Goal: Check status: Check status

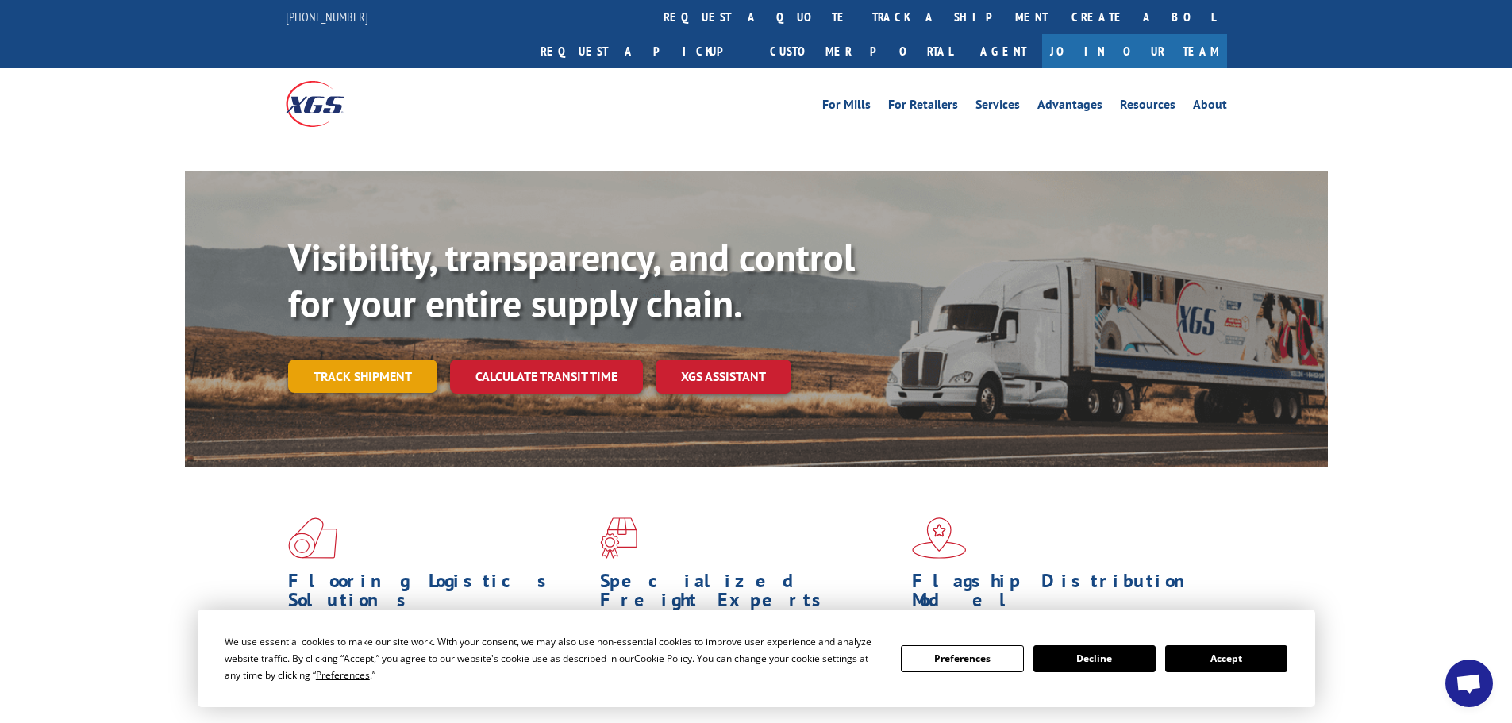
click at [386, 359] on link "Track shipment" at bounding box center [362, 375] width 149 height 33
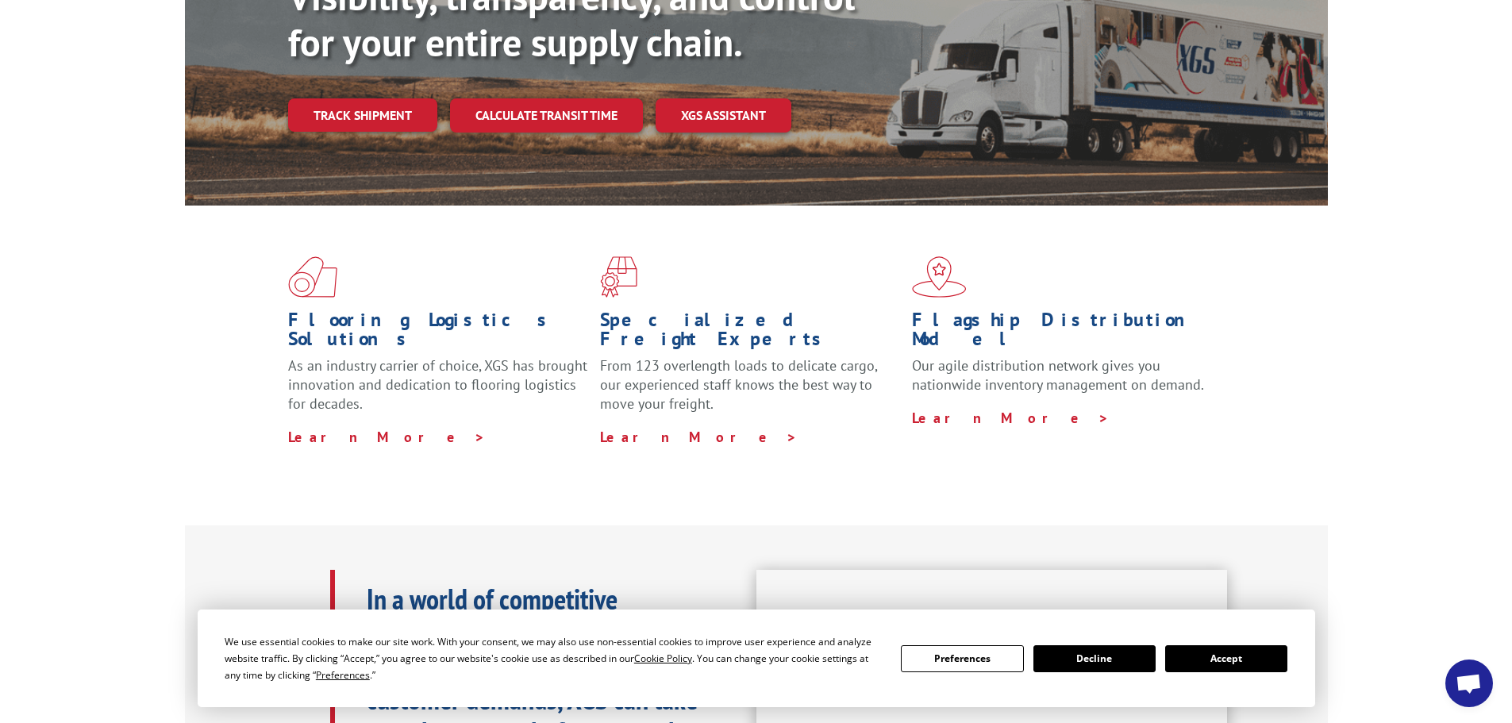
scroll to position [79, 0]
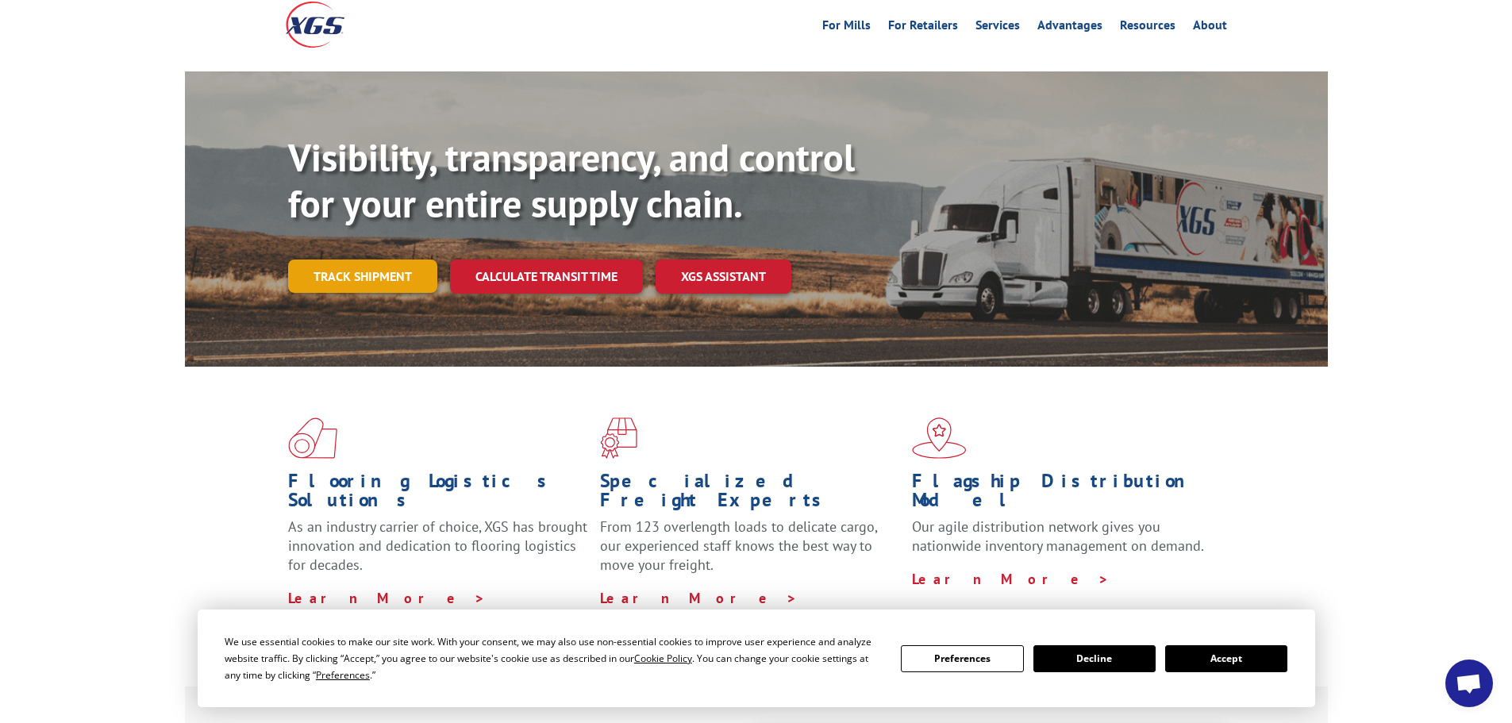
click at [348, 259] on link "Track shipment" at bounding box center [362, 275] width 149 height 33
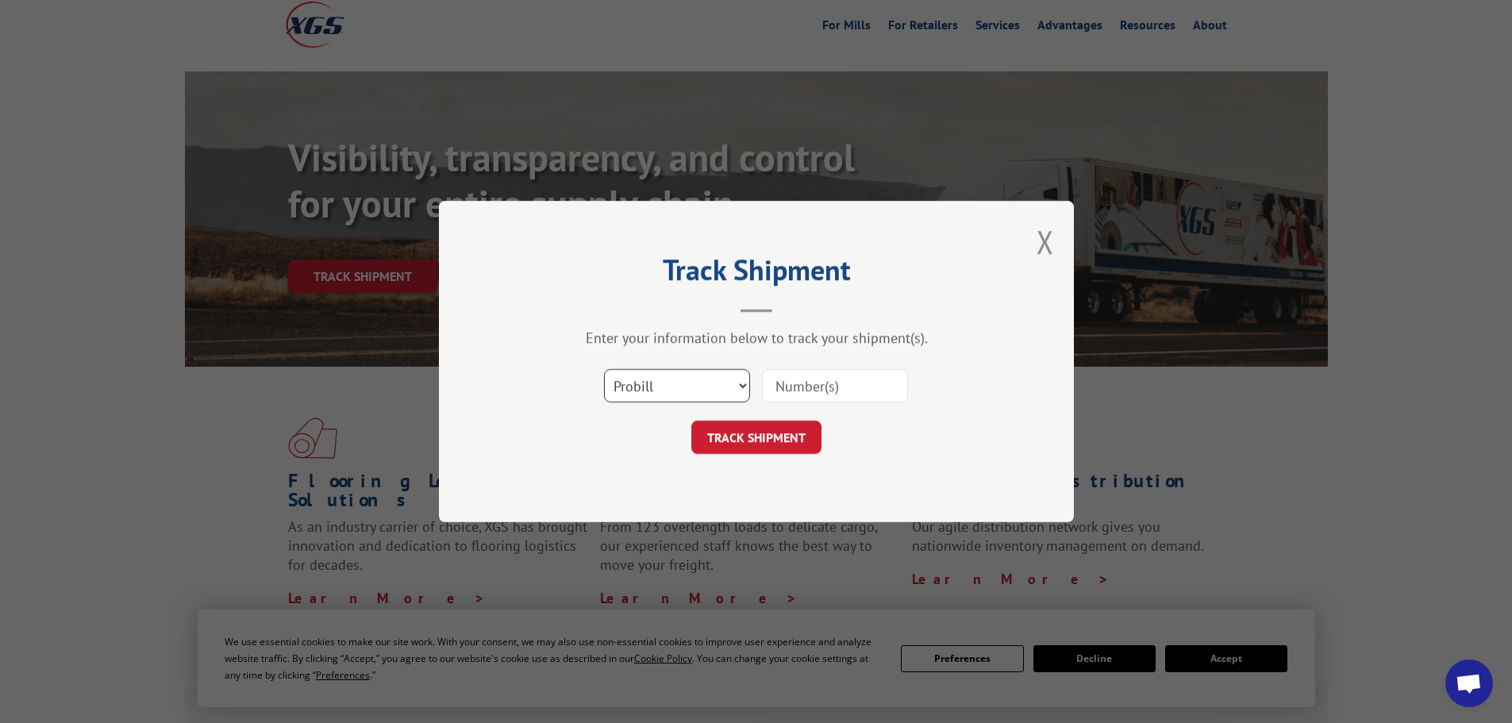
click at [717, 384] on select "Select category... Probill BOL PO" at bounding box center [677, 385] width 146 height 33
select select "po"
click at [604, 369] on select "Select category... Probill BOL PO" at bounding box center [677, 385] width 146 height 33
click at [840, 385] on input at bounding box center [835, 385] width 146 height 33
type input "15472400"
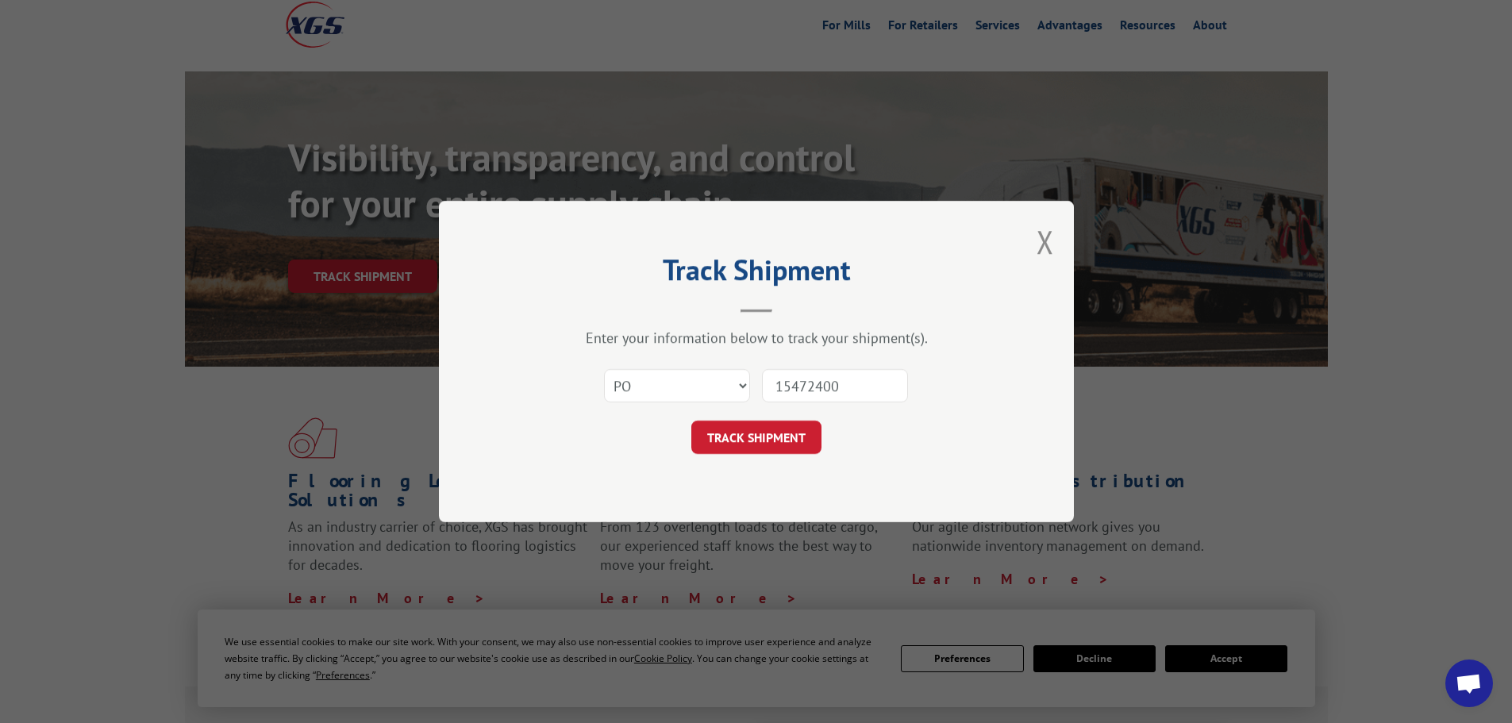
click at [691, 421] on button "TRACK SHIPMENT" at bounding box center [756, 437] width 130 height 33
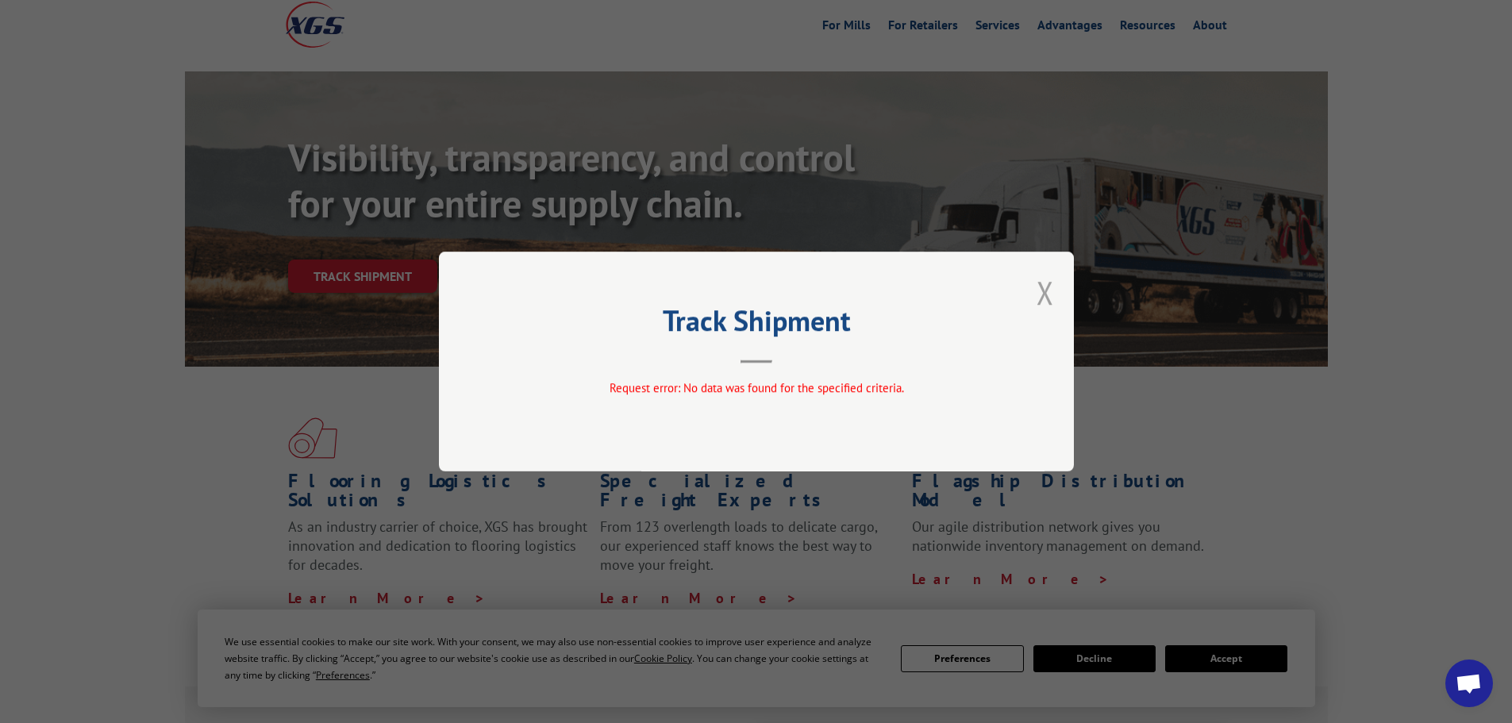
click at [1039, 292] on button "Close modal" at bounding box center [1044, 292] width 17 height 42
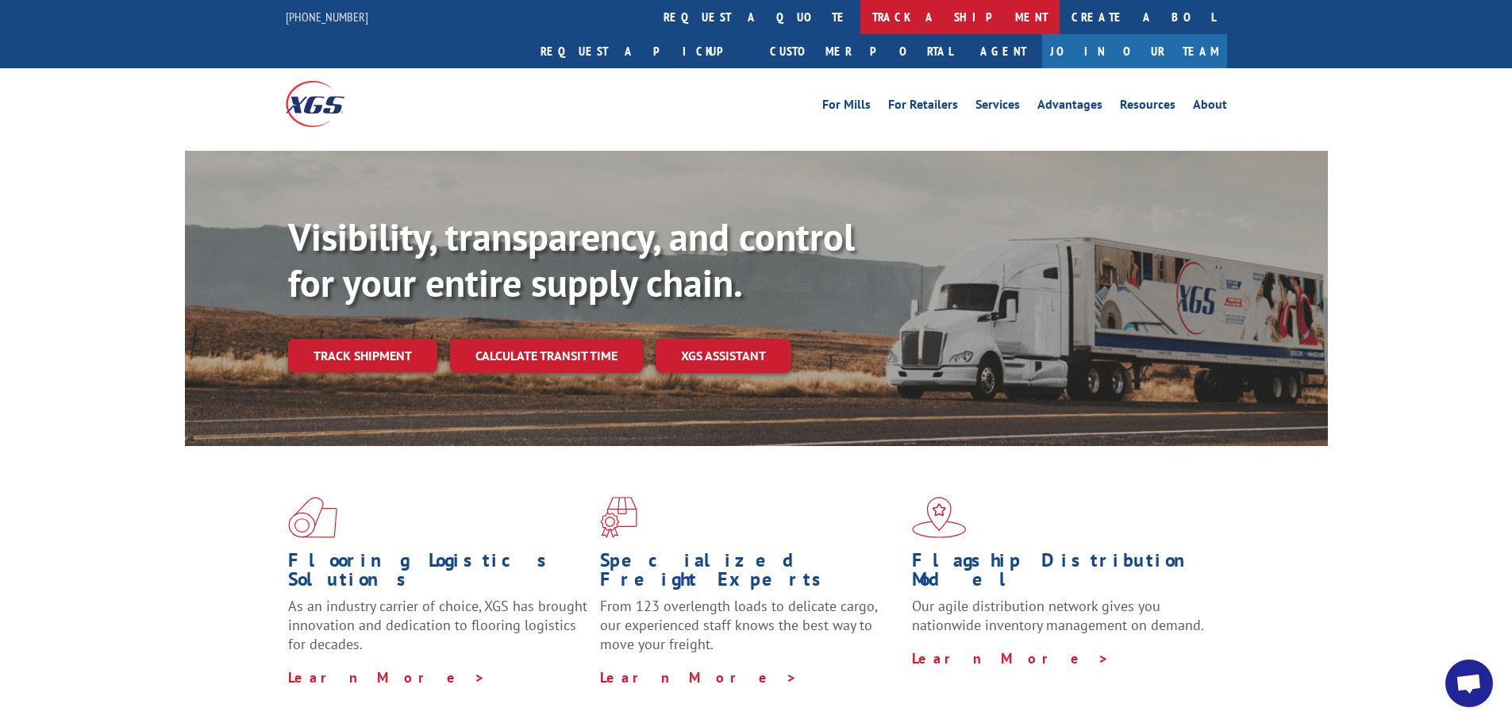
click at [860, 22] on link "track a shipment" at bounding box center [959, 17] width 199 height 34
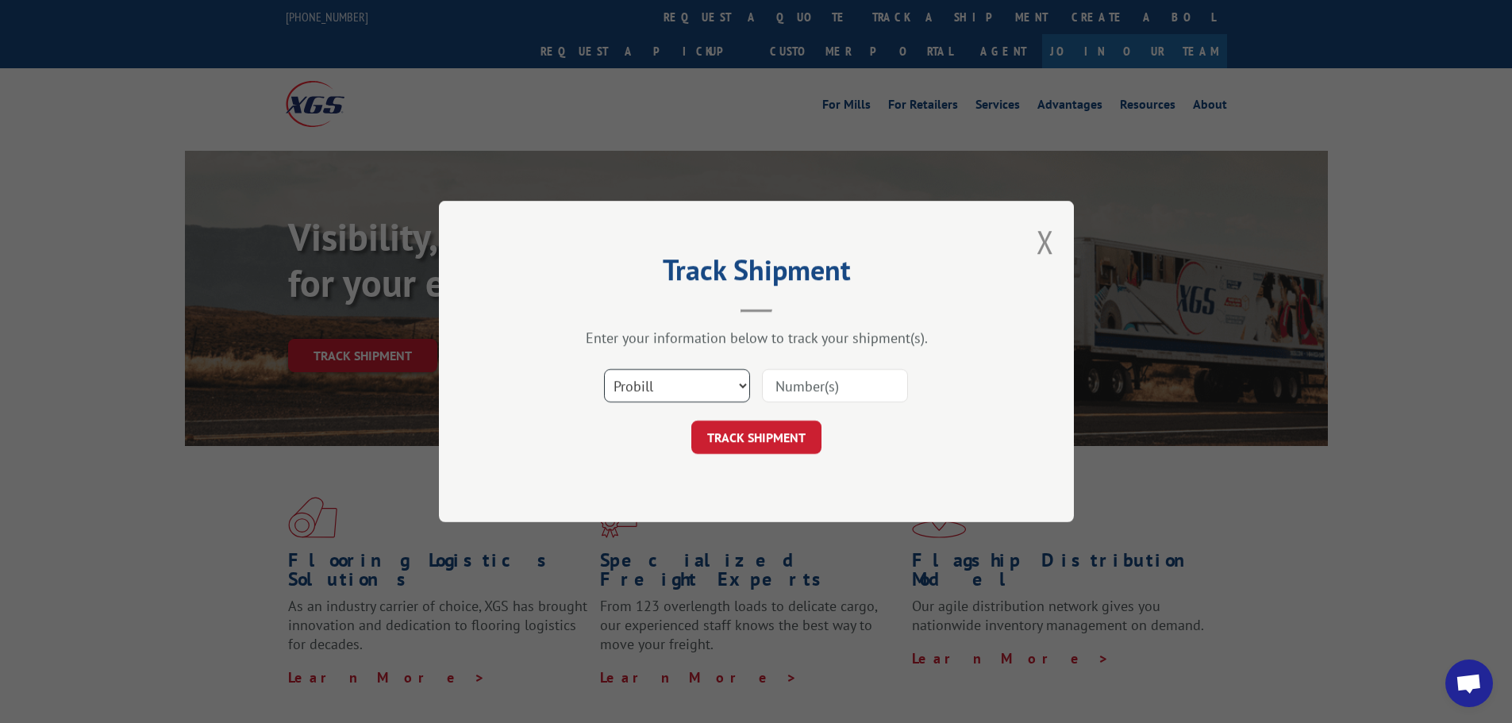
click at [721, 382] on select "Select category... Probill BOL PO" at bounding box center [677, 385] width 146 height 33
